Goal: Task Accomplishment & Management: Complete application form

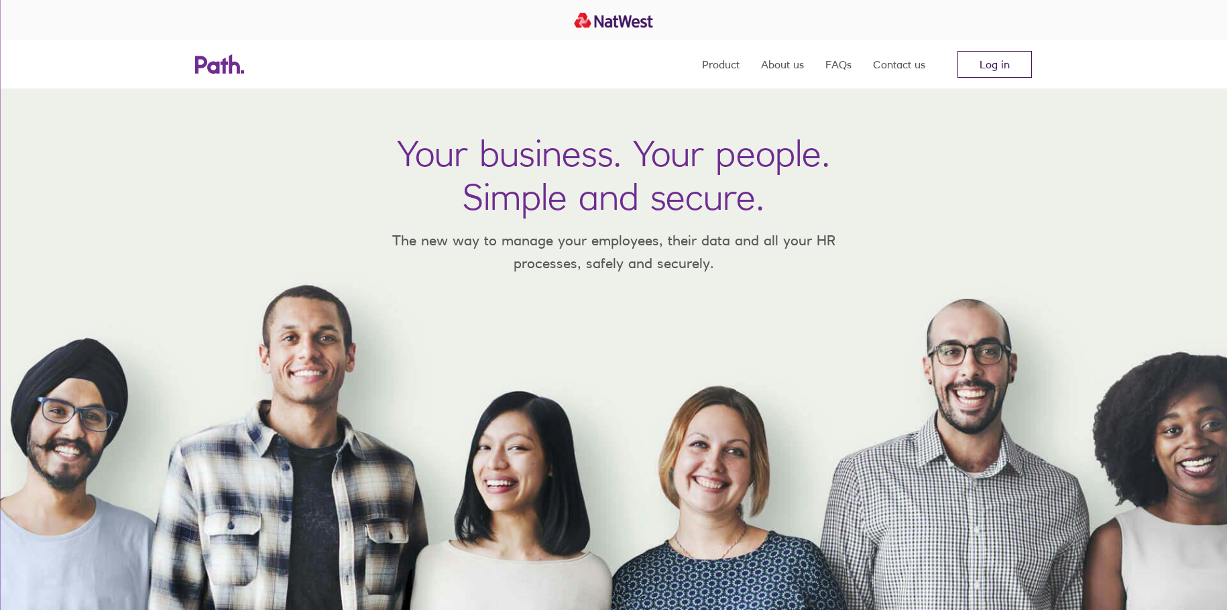
click at [991, 69] on link "Log in" at bounding box center [995, 64] width 74 height 27
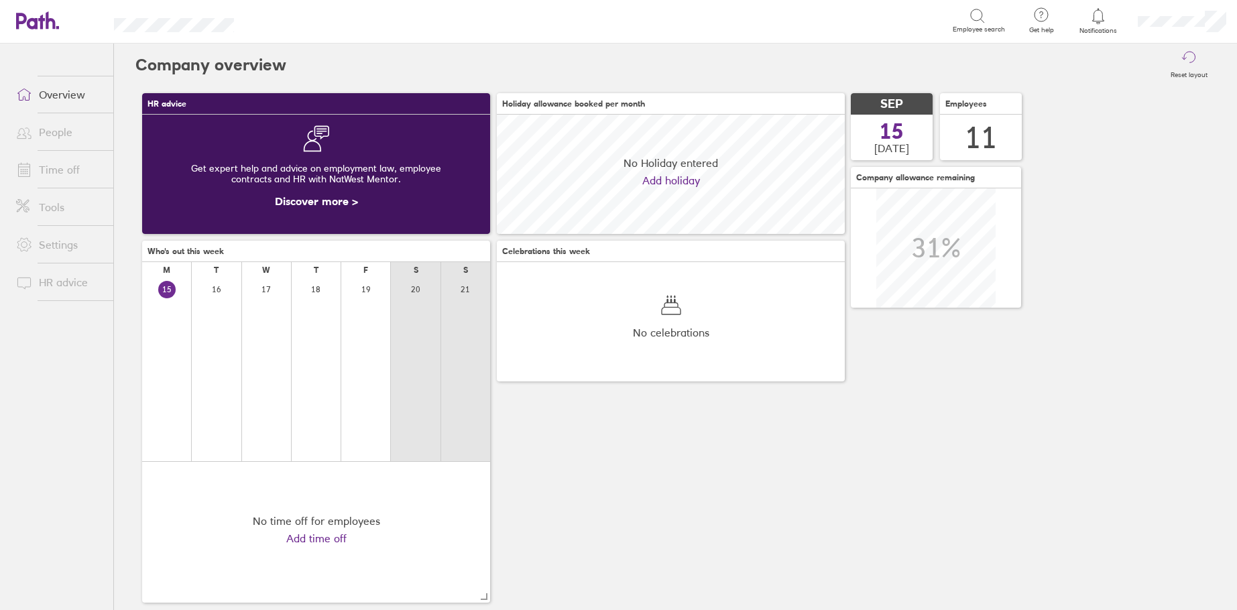
scroll to position [119, 348]
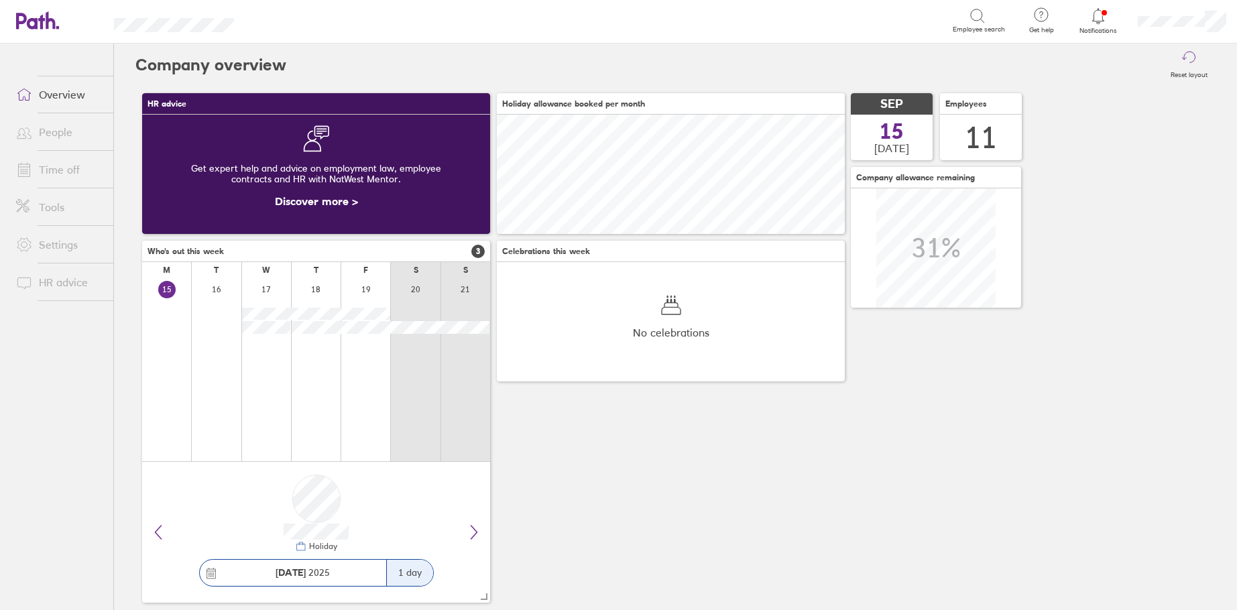
click at [54, 174] on link "Time off" at bounding box center [59, 169] width 108 height 27
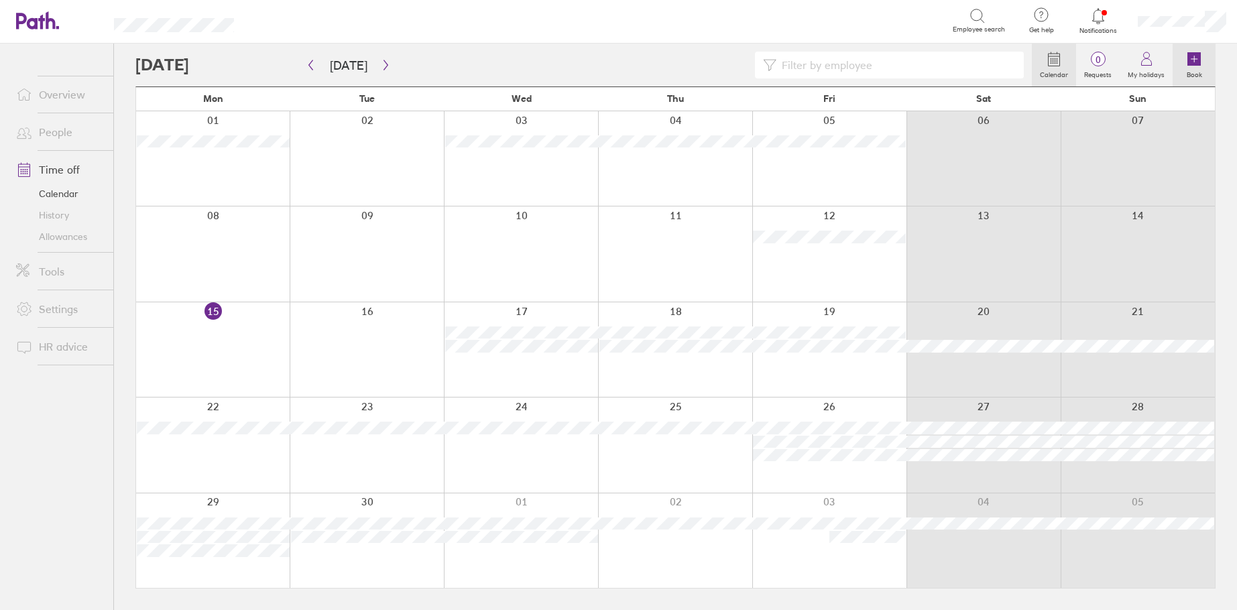
click at [1198, 62] on icon at bounding box center [1194, 58] width 13 height 13
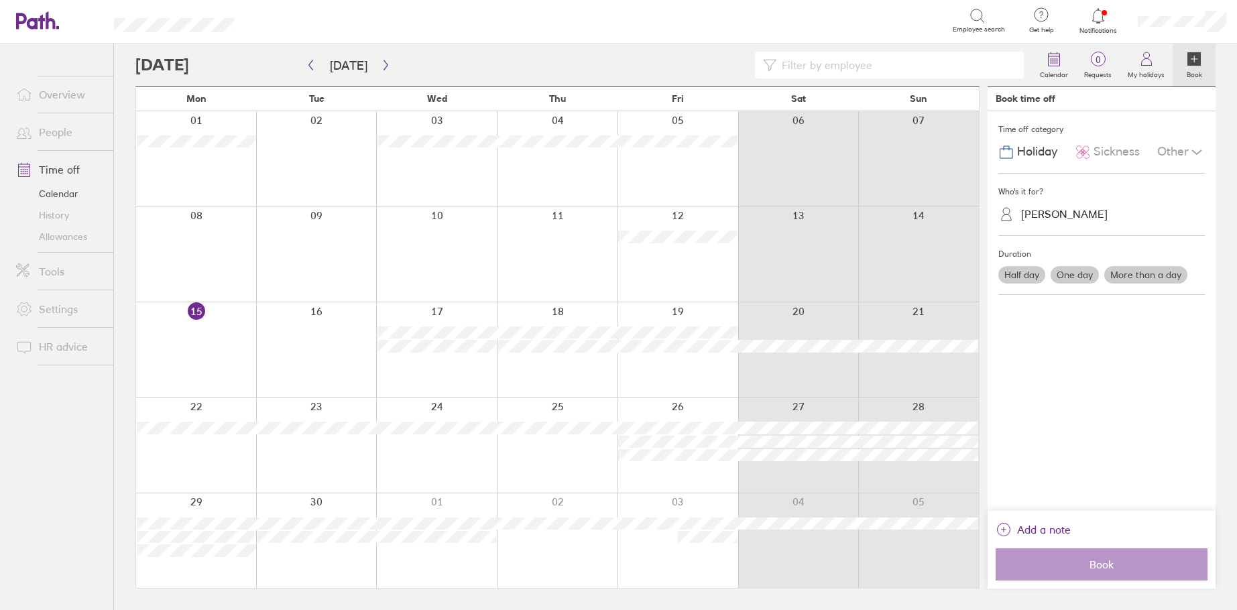
click at [1106, 139] on div "Sickness" at bounding box center [1107, 151] width 65 height 25
click at [1085, 215] on div "Owen Poole" at bounding box center [1110, 214] width 190 height 21
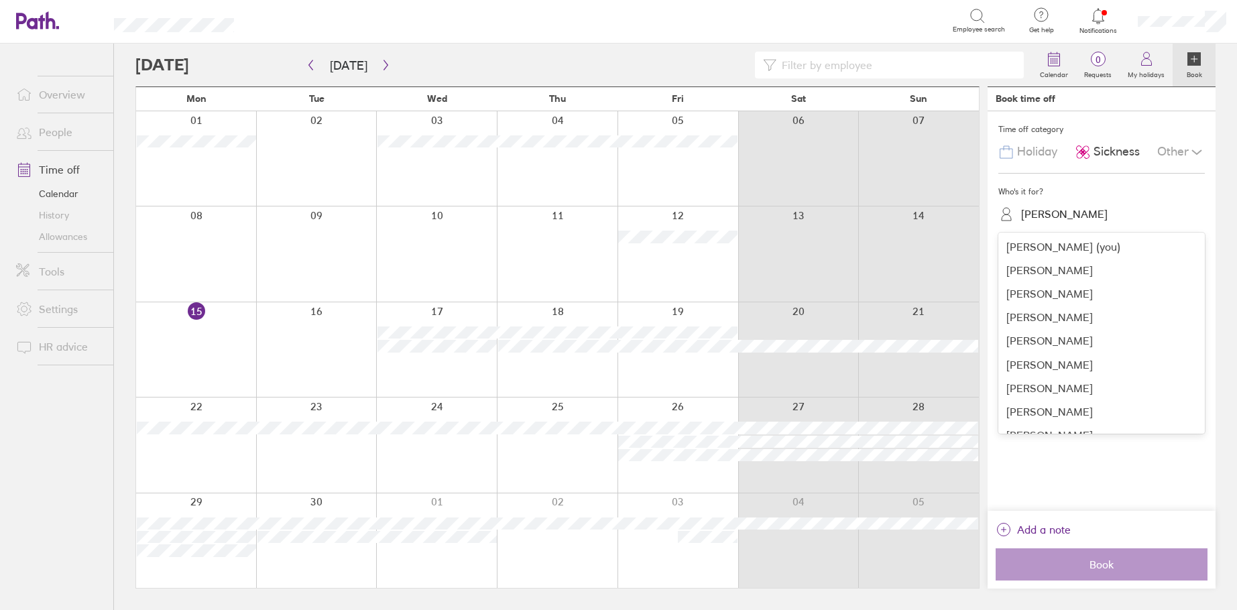
scroll to position [64, 0]
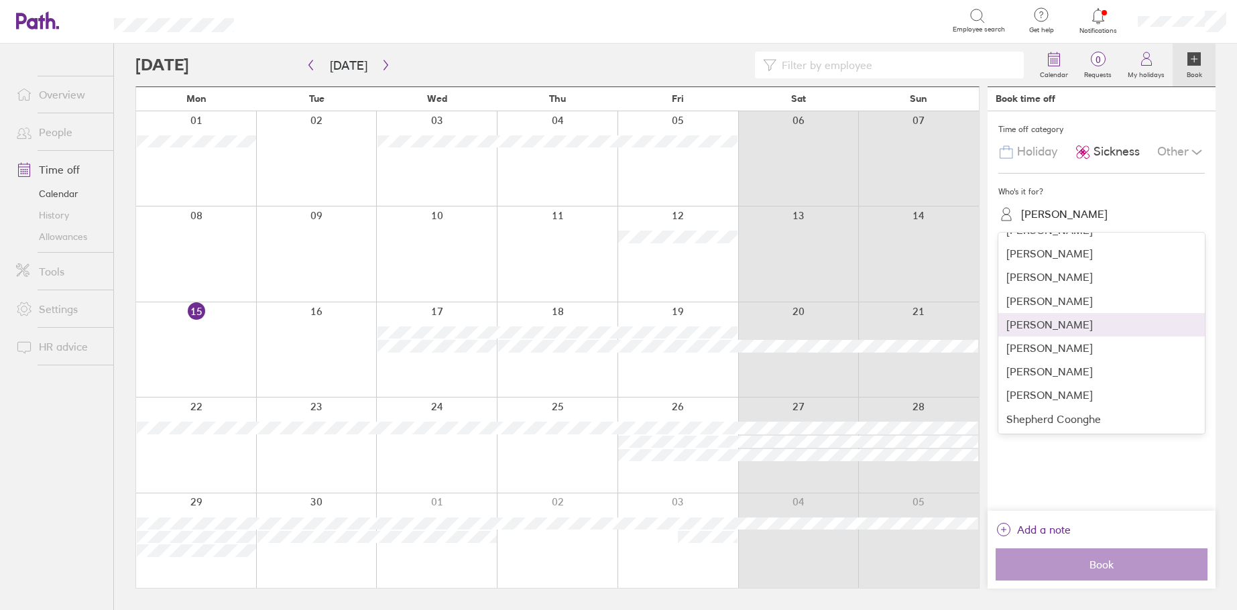
click at [1043, 334] on div "Maroulla Bradshaw" at bounding box center [1102, 324] width 207 height 23
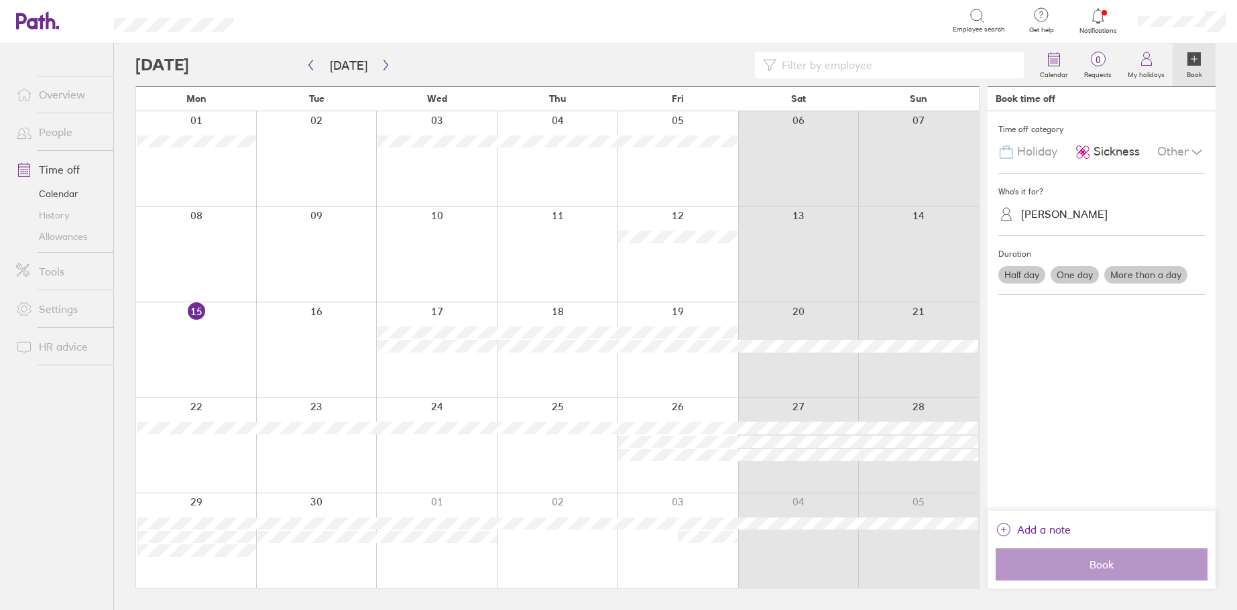
click at [1071, 271] on label "One day" at bounding box center [1075, 274] width 48 height 17
click at [0, 0] on input "One day" at bounding box center [0, 0] width 0 height 0
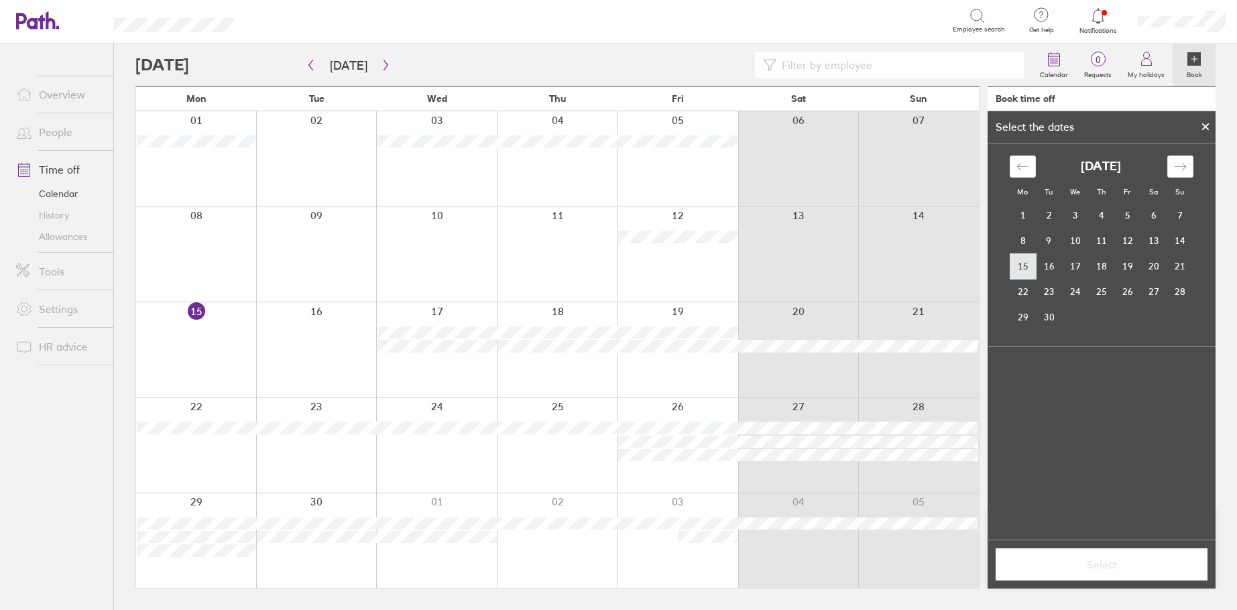
click at [1017, 264] on td "15" at bounding box center [1023, 265] width 26 height 25
click at [1104, 556] on button "Select" at bounding box center [1102, 565] width 212 height 32
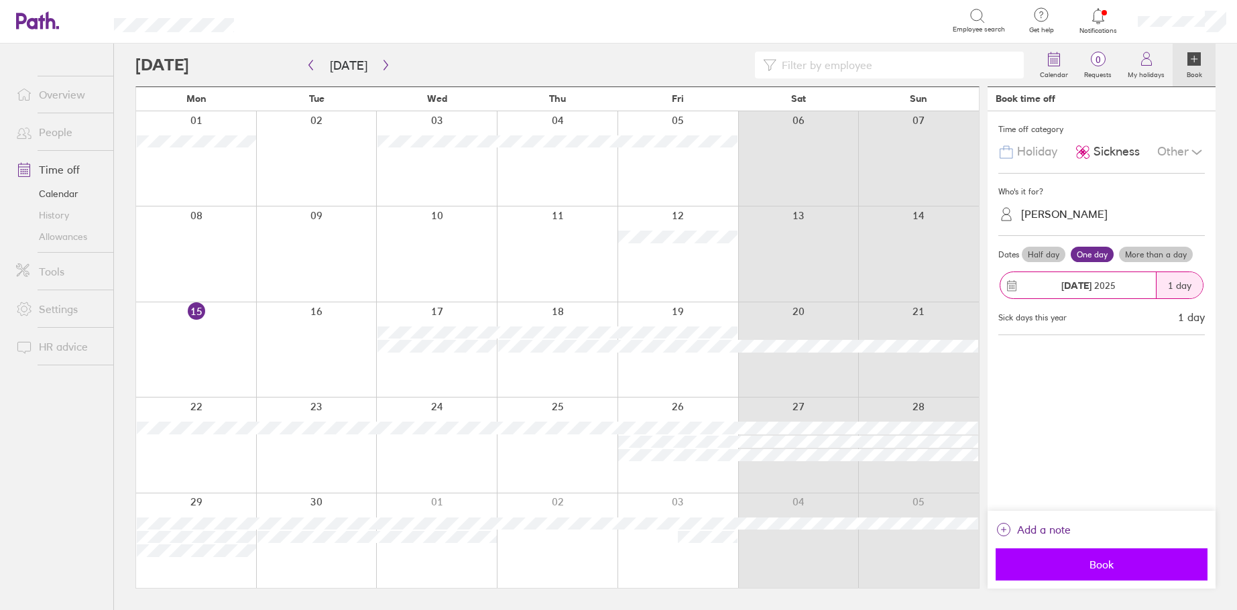
click at [1102, 563] on span "Book" at bounding box center [1101, 565] width 193 height 12
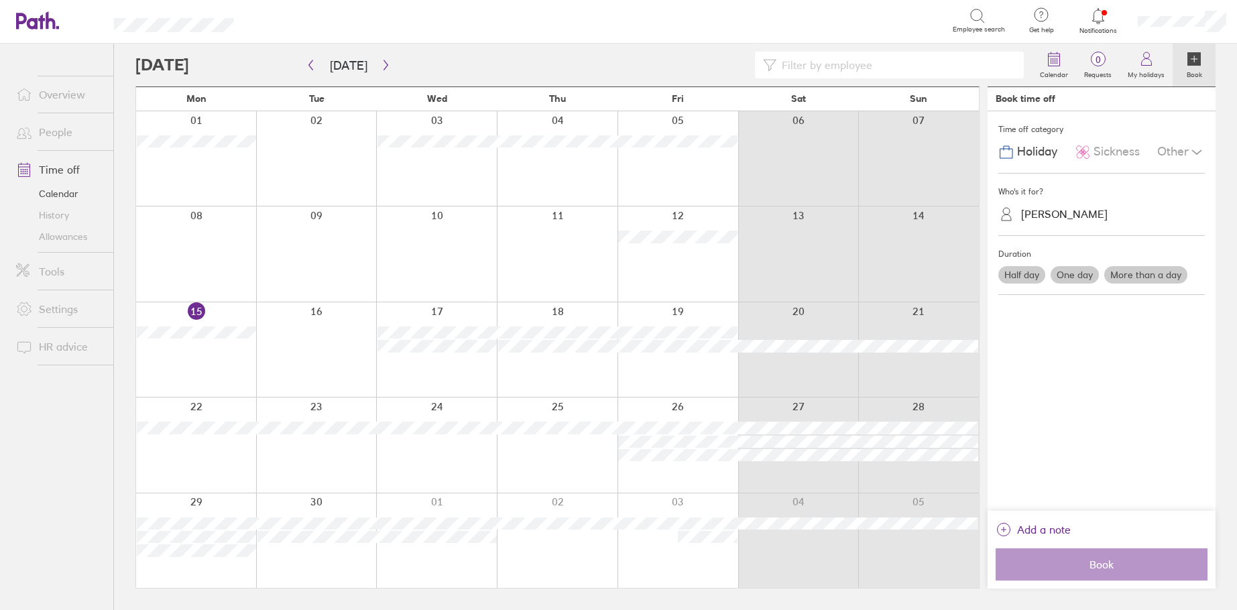
click at [76, 88] on link "Overview" at bounding box center [59, 94] width 108 height 27
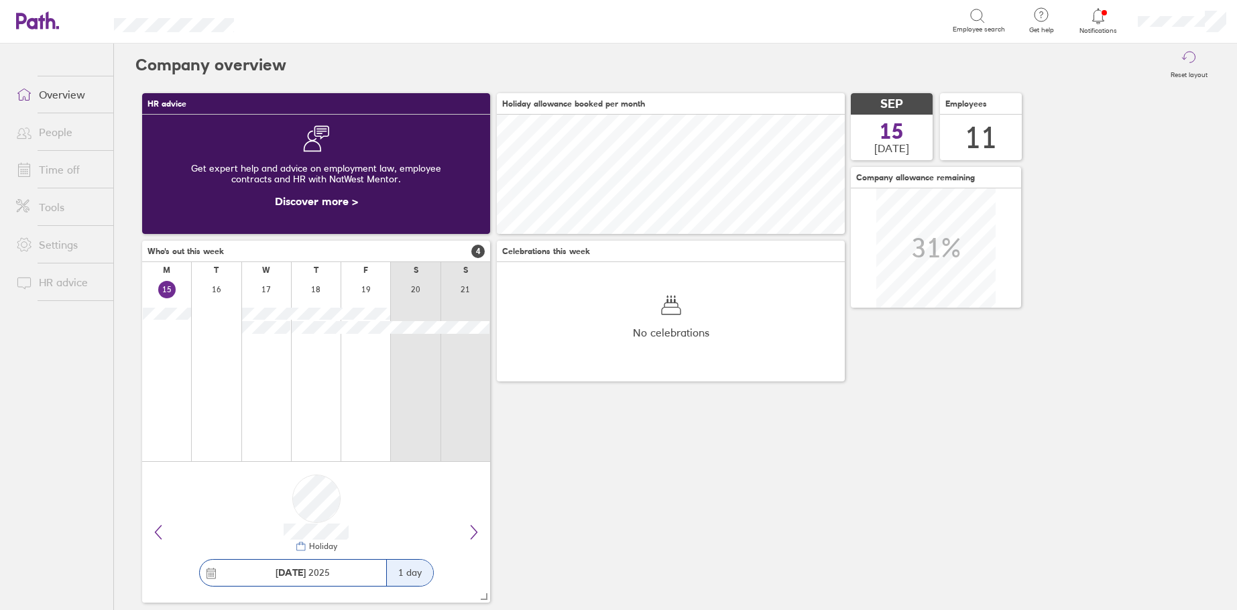
scroll to position [119, 348]
